Goal: Information Seeking & Learning: Learn about a topic

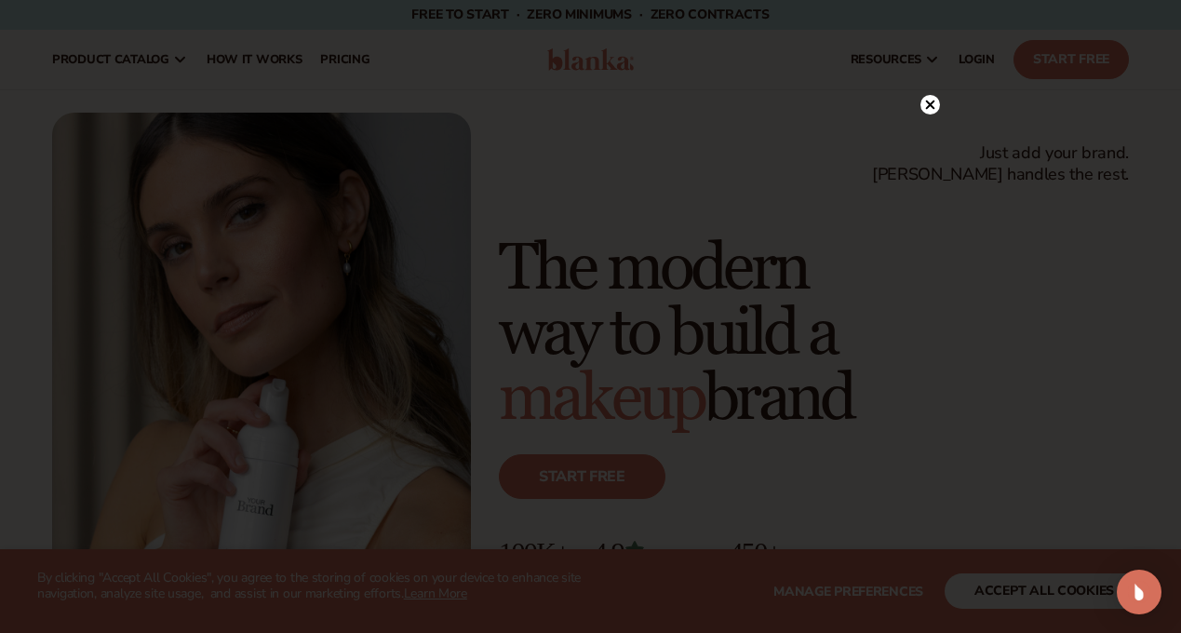
click at [929, 109] on circle at bounding box center [931, 105] width 20 height 20
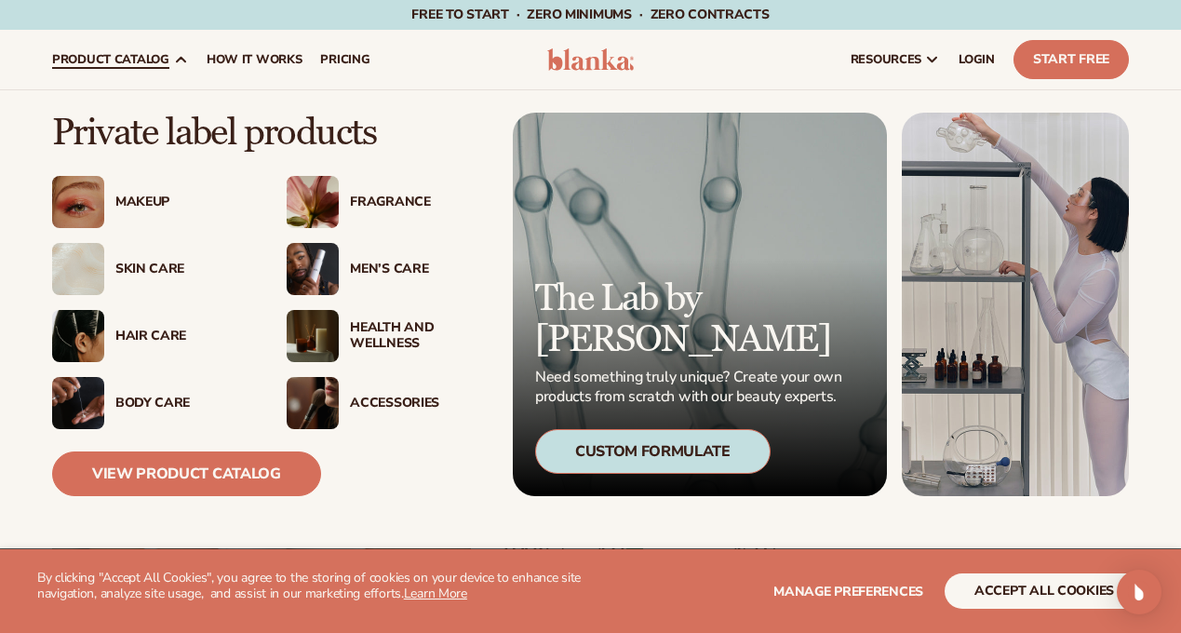
click at [389, 340] on div "Health And Wellness" at bounding box center [417, 336] width 134 height 32
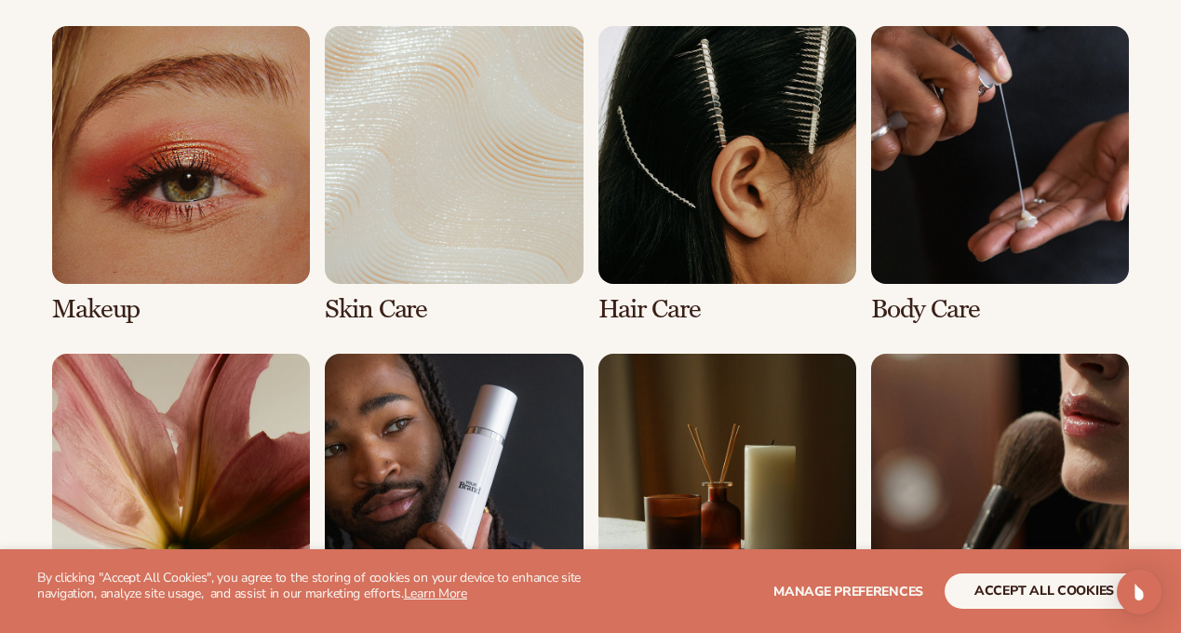
scroll to position [1362, 0]
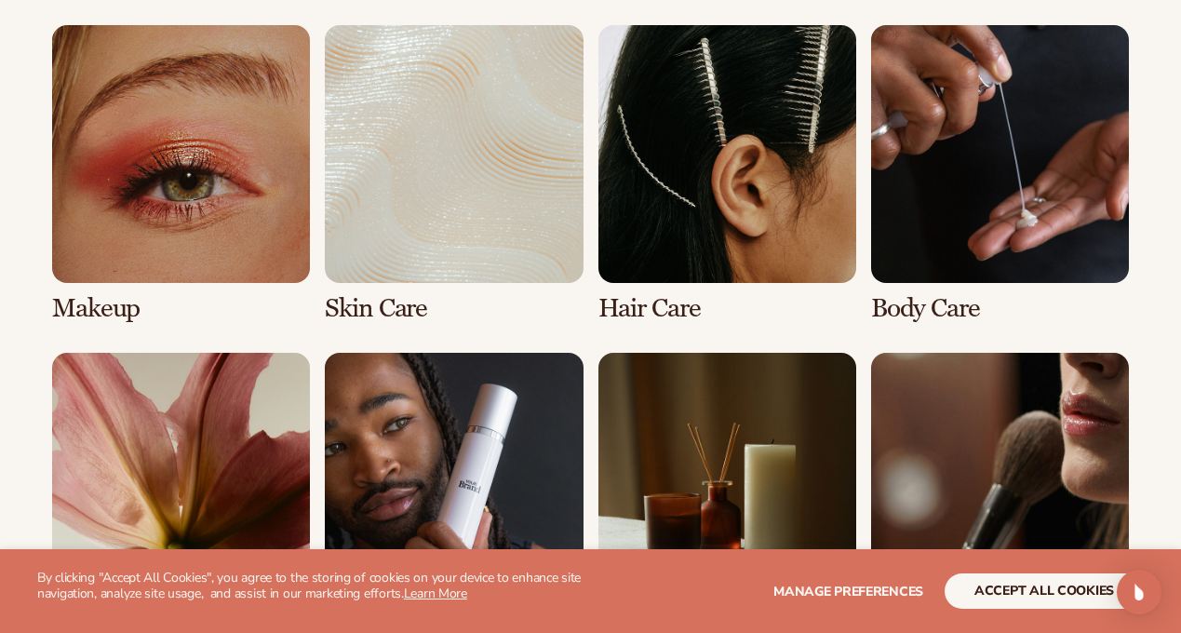
click at [447, 141] on link "2 / 8" at bounding box center [454, 174] width 258 height 298
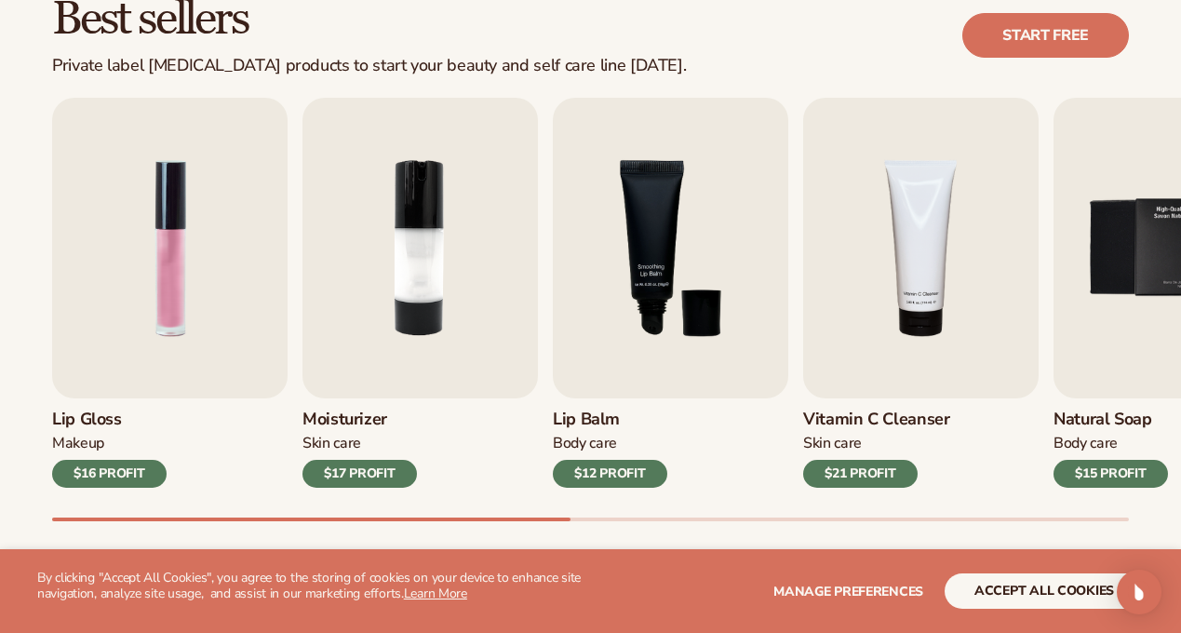
scroll to position [625, 0]
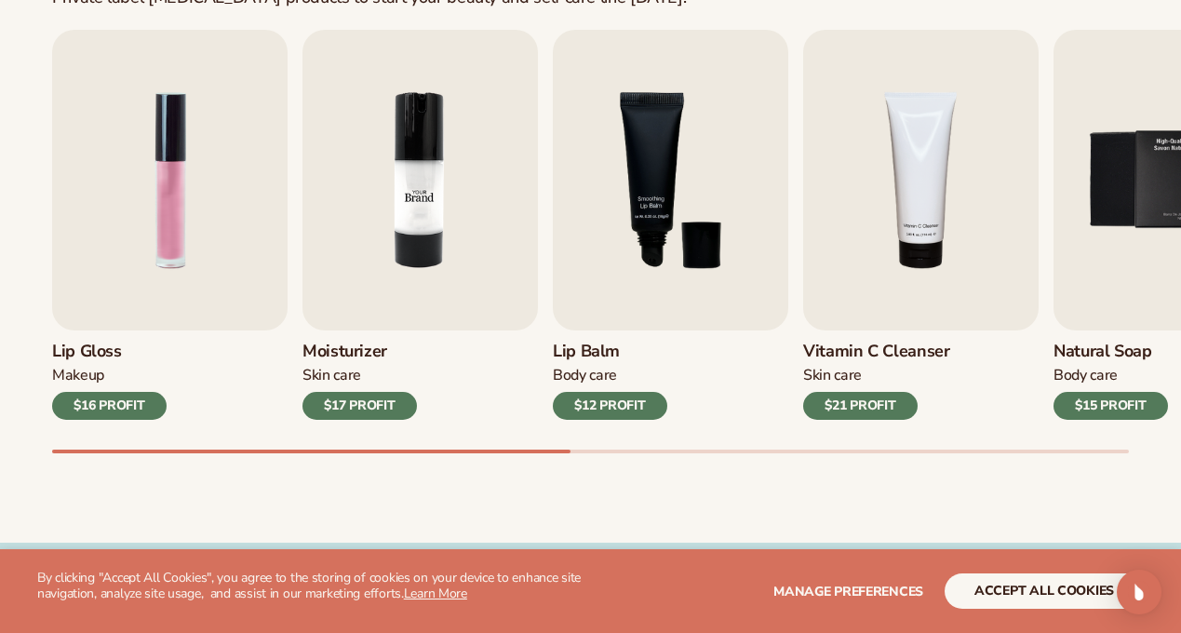
click at [420, 140] on img "2 / 9" at bounding box center [421, 180] width 236 height 301
click at [407, 206] on img "2 / 9" at bounding box center [421, 180] width 236 height 301
click at [377, 400] on div "$17 PROFIT" at bounding box center [360, 406] width 114 height 28
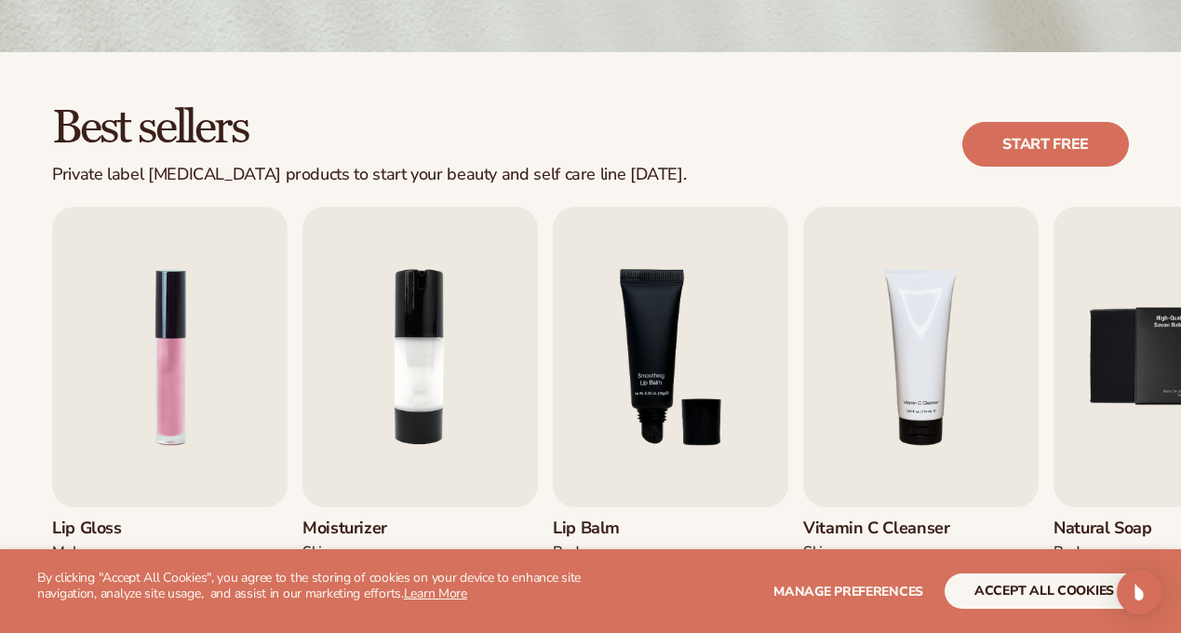
scroll to position [536, 0]
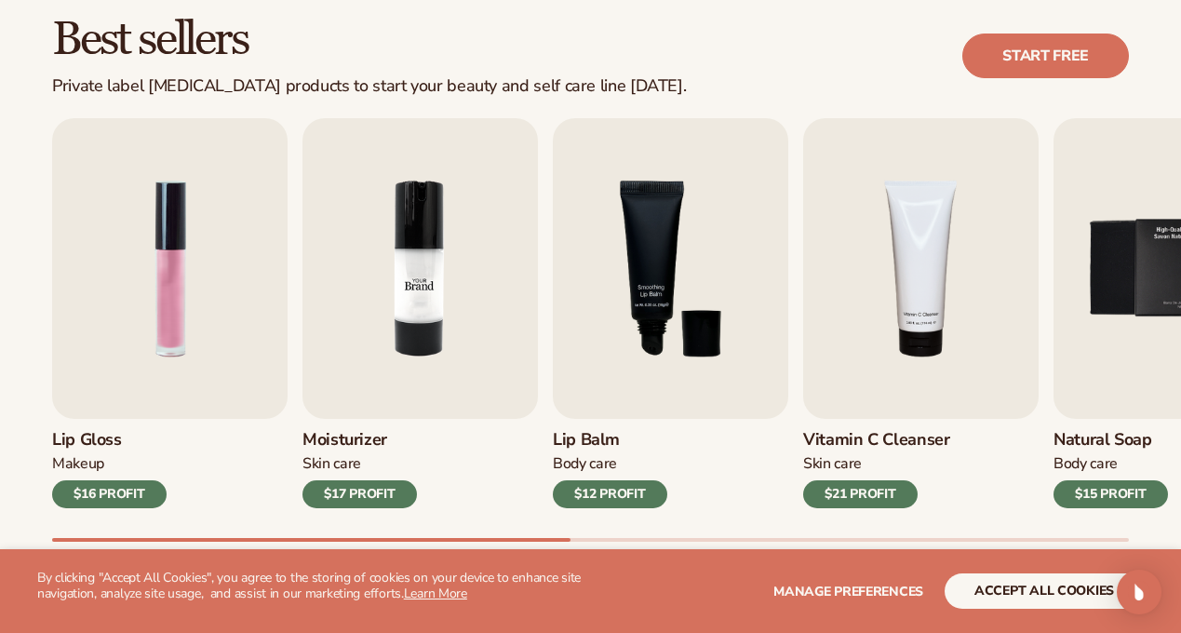
click at [387, 251] on img "2 / 9" at bounding box center [421, 268] width 236 height 301
click at [654, 278] on img "3 / 9" at bounding box center [671, 268] width 236 height 301
click at [638, 496] on div "$12 PROFIT" at bounding box center [610, 494] width 114 height 28
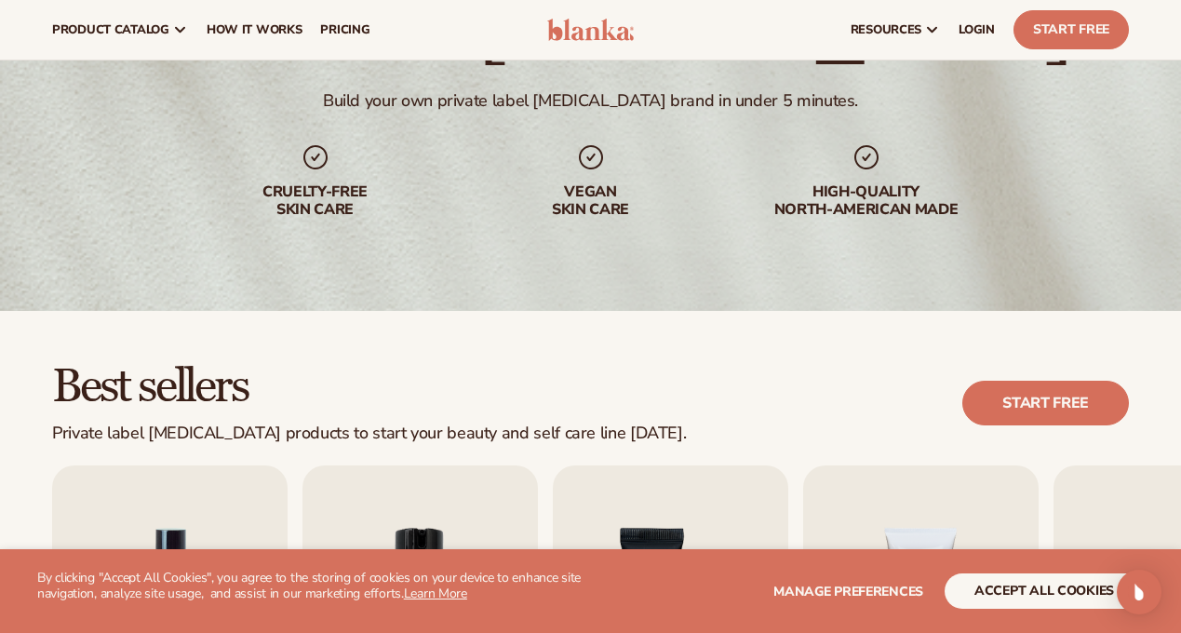
scroll to position [0, 0]
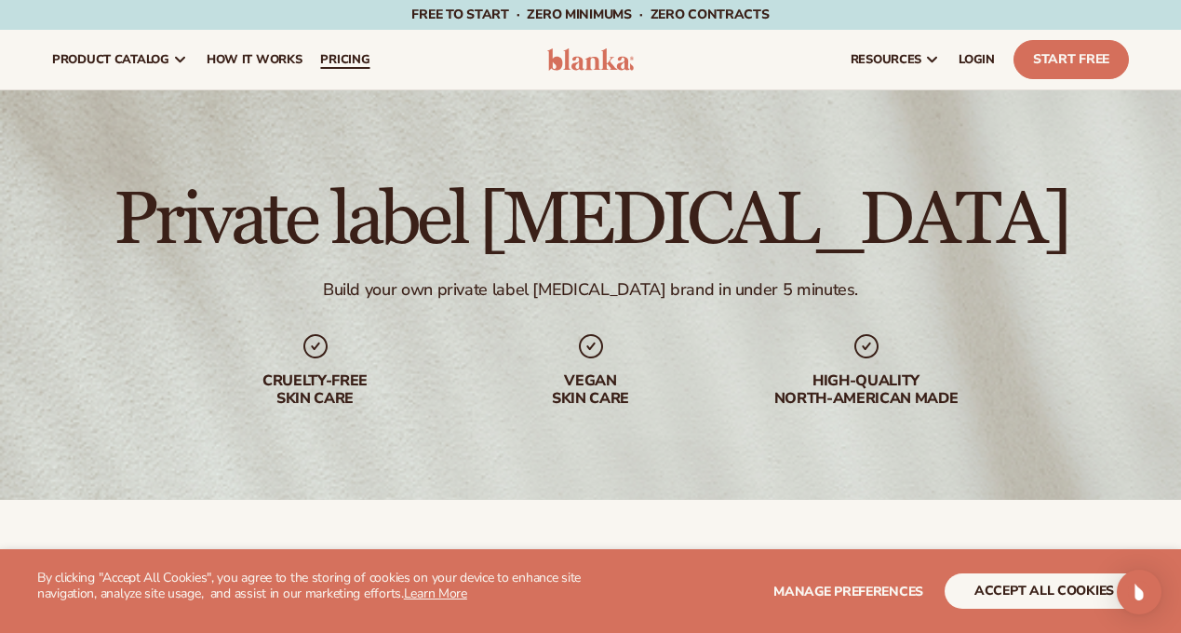
click at [341, 60] on span "pricing" at bounding box center [344, 59] width 49 height 15
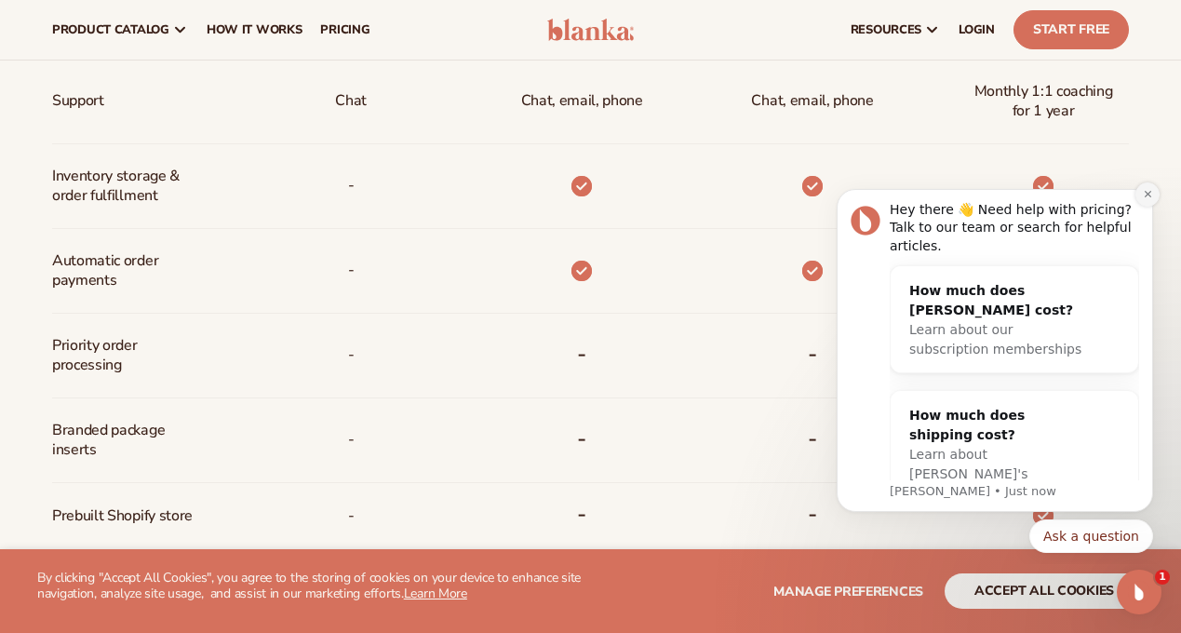
click at [1145, 197] on icon "Dismiss notification" at bounding box center [1147, 194] width 7 height 7
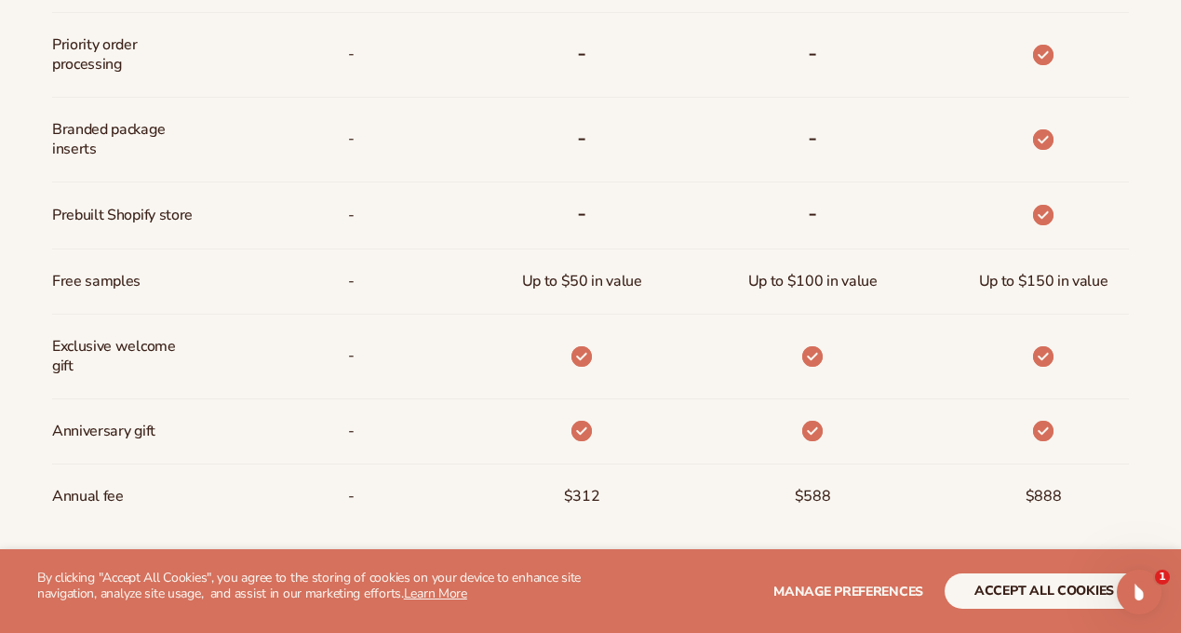
scroll to position [1307, 0]
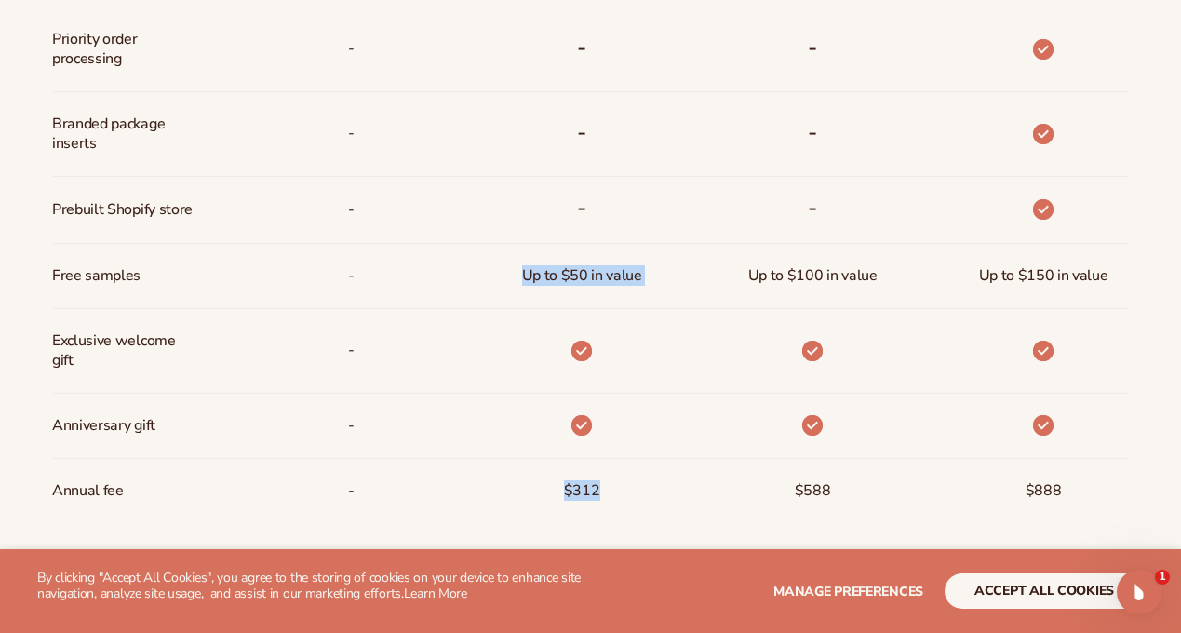
drag, startPoint x: 523, startPoint y: 270, endPoint x: 621, endPoint y: 494, distance: 244.7
click at [621, 494] on div "5% off all products Chat, email, phone - - - Up to $50 in value $312" at bounding box center [552, 105] width 231 height 835
click at [621, 494] on div "$312" at bounding box center [552, 491] width 231 height 64
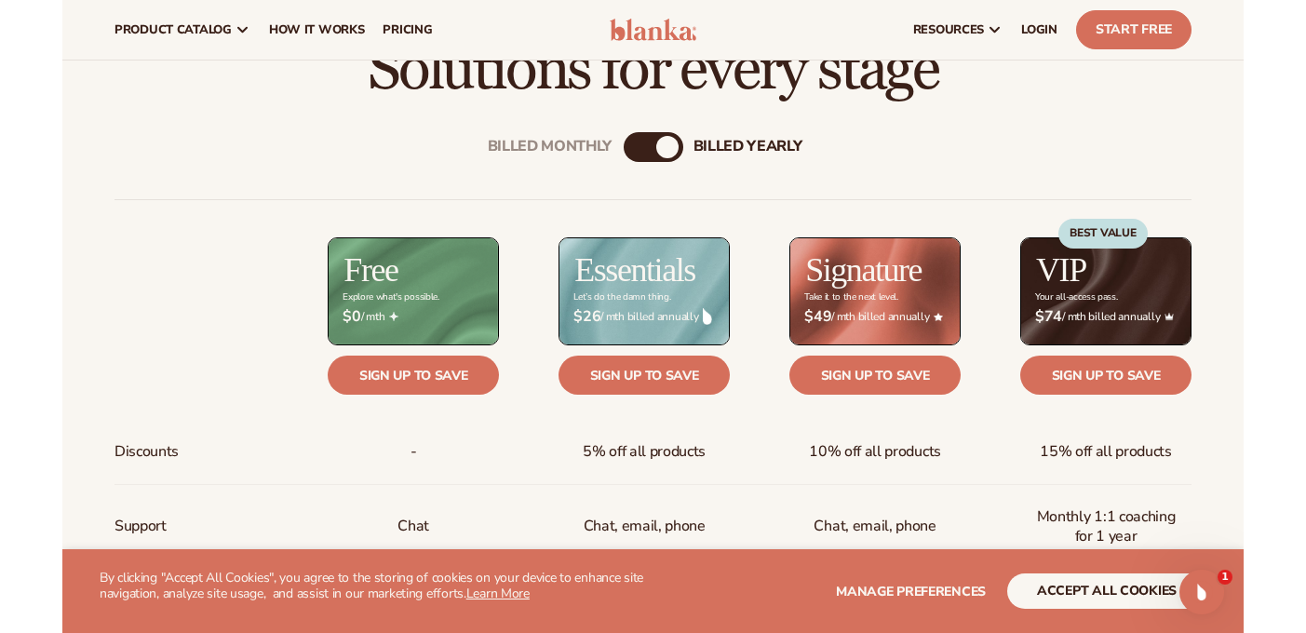
scroll to position [526, 0]
